Goal: Check status

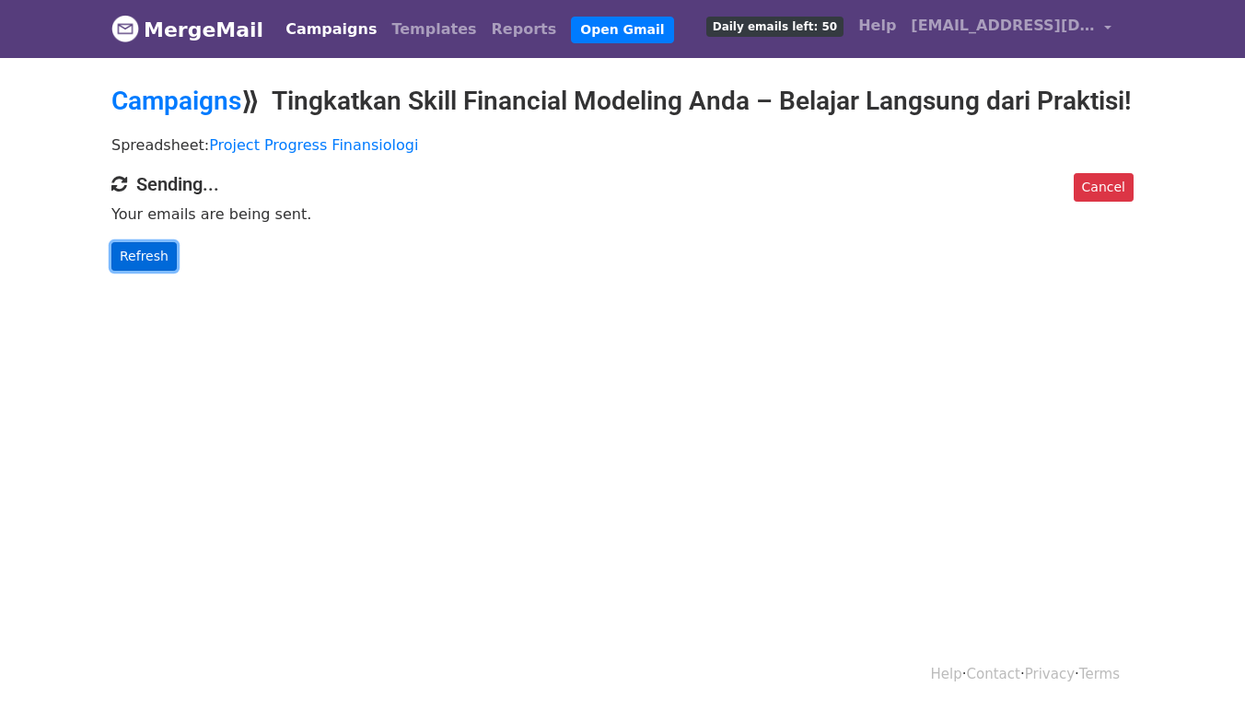
click at [154, 271] on link "Refresh" at bounding box center [143, 256] width 65 height 29
click at [153, 271] on link "Refresh" at bounding box center [143, 256] width 65 height 29
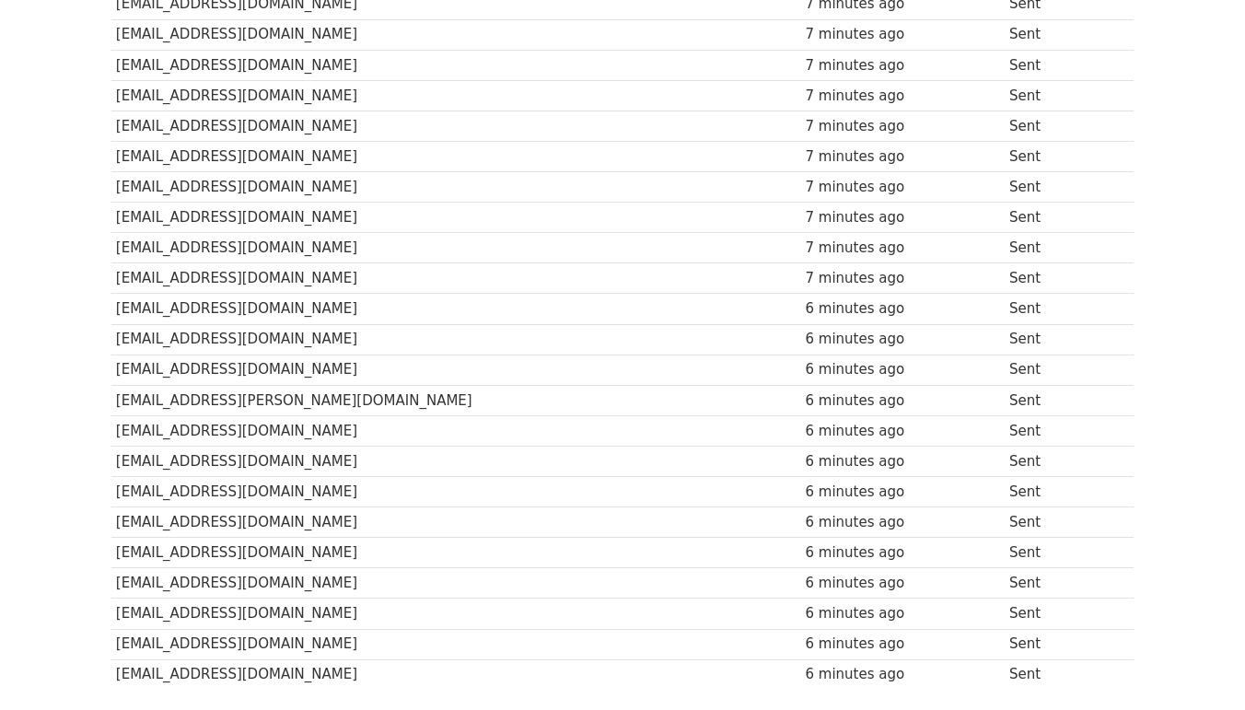
scroll to position [1254, 0]
